Goal: Information Seeking & Learning: Learn about a topic

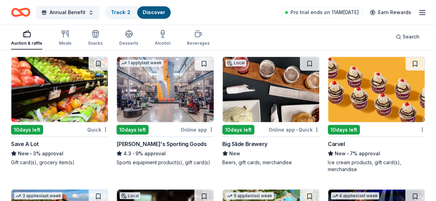
scroll to position [3019, 0]
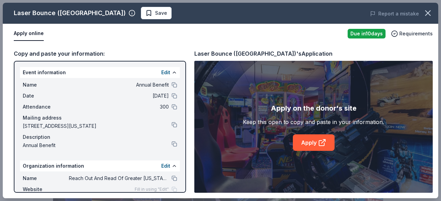
scroll to position [103, 0]
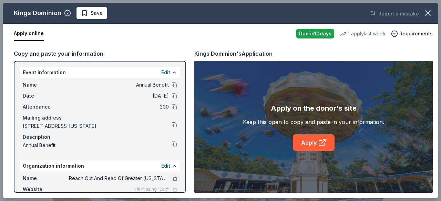
scroll to position [207, 0]
